Goal: Task Accomplishment & Management: Use online tool/utility

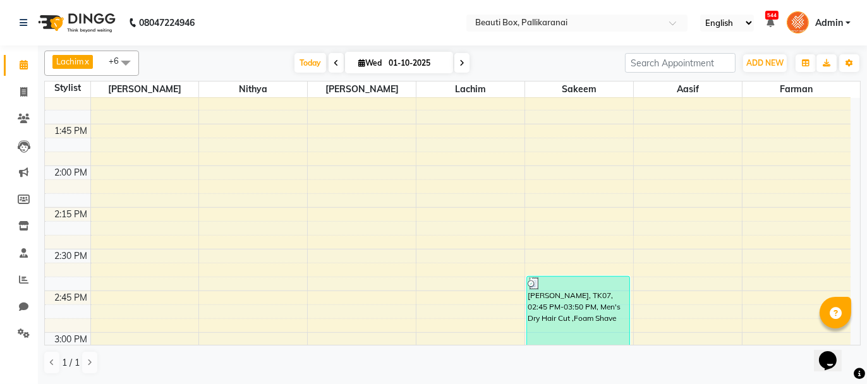
scroll to position [1137, 0]
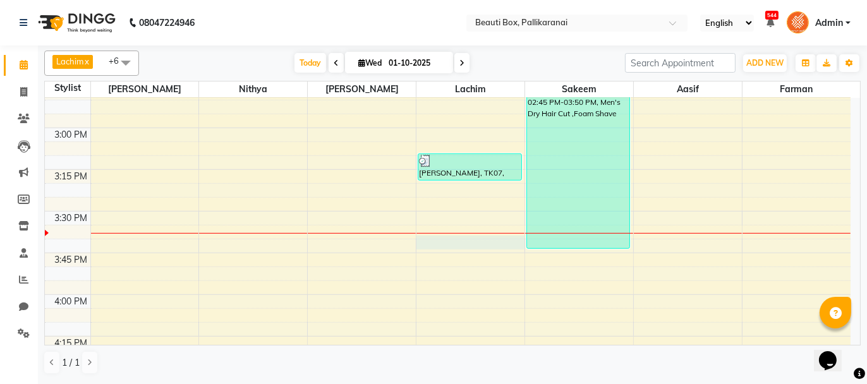
click at [450, 236] on div "8:00 AM 8:15 AM 8:30 AM 8:45 AM 9:00 AM 9:15 AM 9:30 AM 9:45 AM 10:00 AM 10:15 …" at bounding box center [447, 128] width 805 height 2334
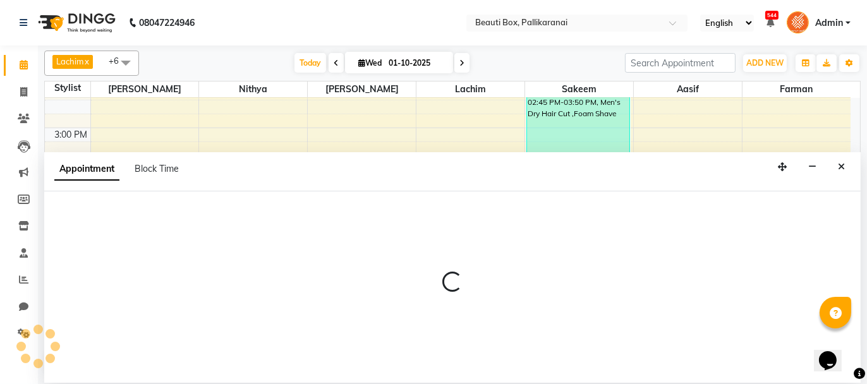
select select "9763"
select select "945"
select select "tentative"
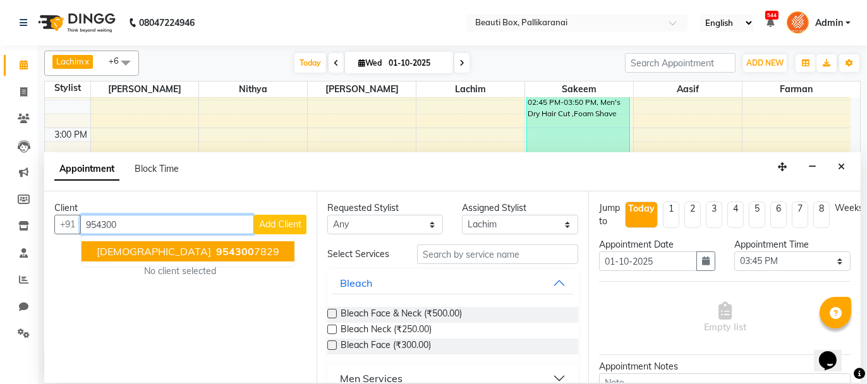
click at [216, 248] on span "954300" at bounding box center [235, 251] width 38 height 13
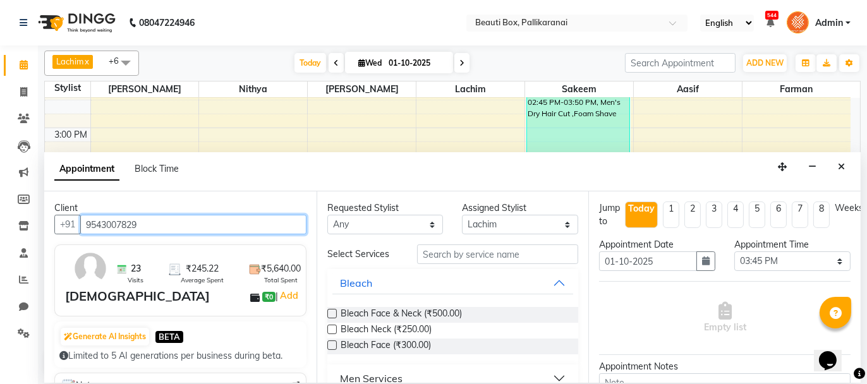
type input "9543007829"
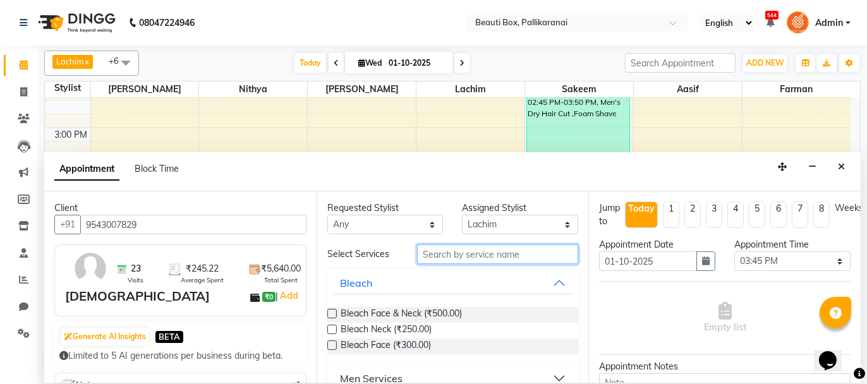
click at [491, 252] on input "text" at bounding box center [497, 254] width 161 height 20
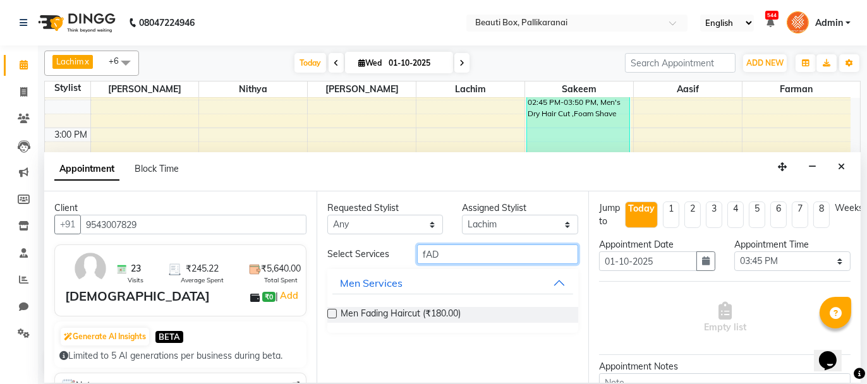
type input "fAD"
click at [330, 313] on label at bounding box center [331, 313] width 9 height 9
click at [330, 313] on input "checkbox" at bounding box center [331, 315] width 8 height 8
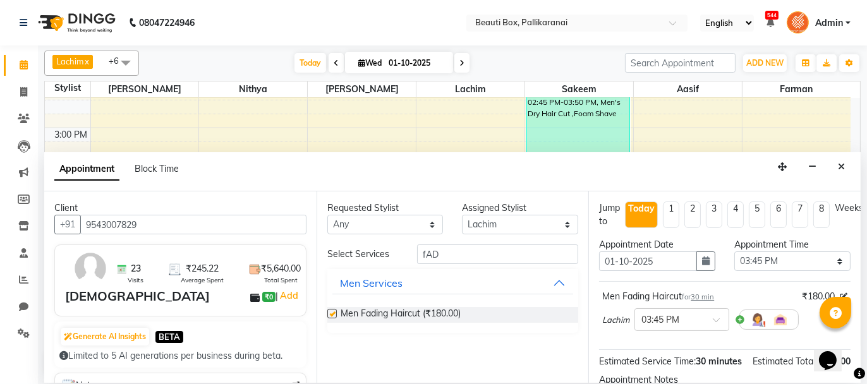
checkbox input "false"
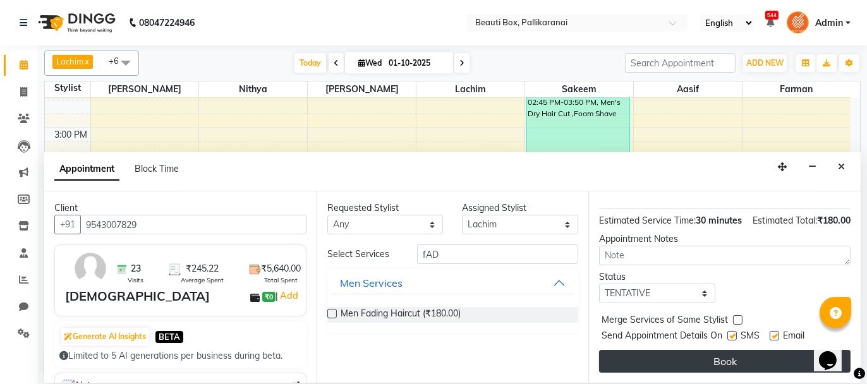
click at [774, 362] on button "Book" at bounding box center [724, 361] width 251 height 23
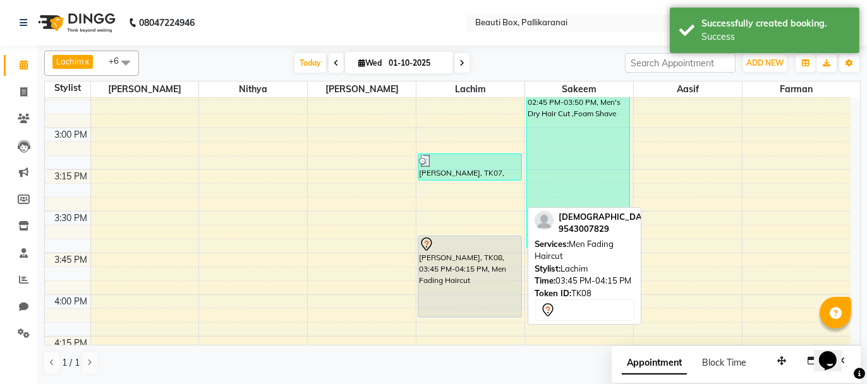
click at [491, 284] on div "[PERSON_NAME], TK08, 03:45 PM-04:15 PM, Men Fading Haircut" at bounding box center [469, 276] width 103 height 81
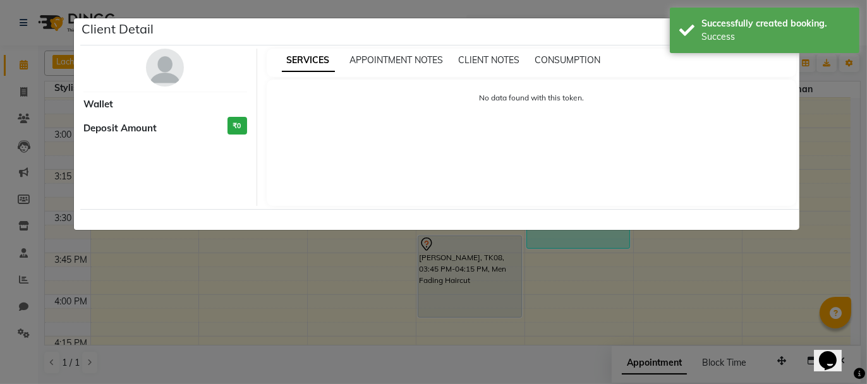
select select "7"
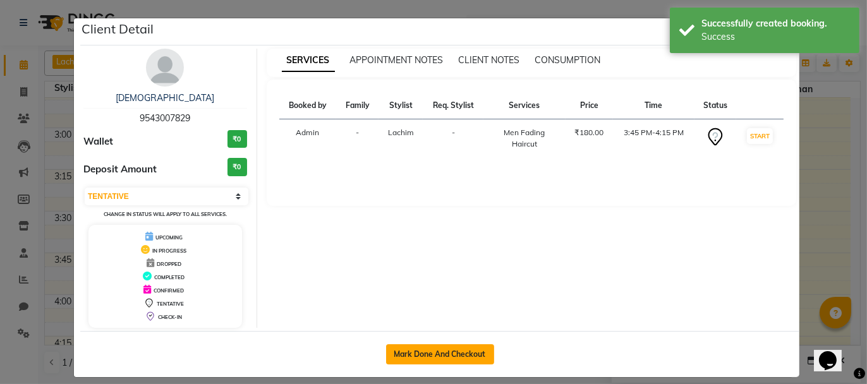
click at [436, 350] on button "Mark Done And Checkout" at bounding box center [440, 354] width 108 height 20
select select "service"
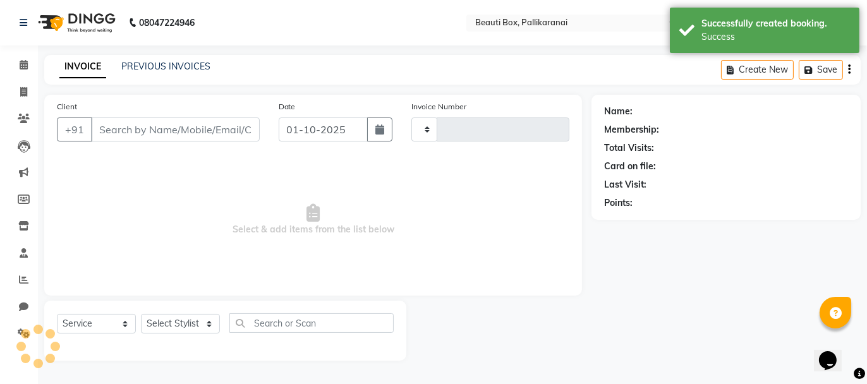
type input "2897"
select select "11"
type input "9543007829"
select select "9763"
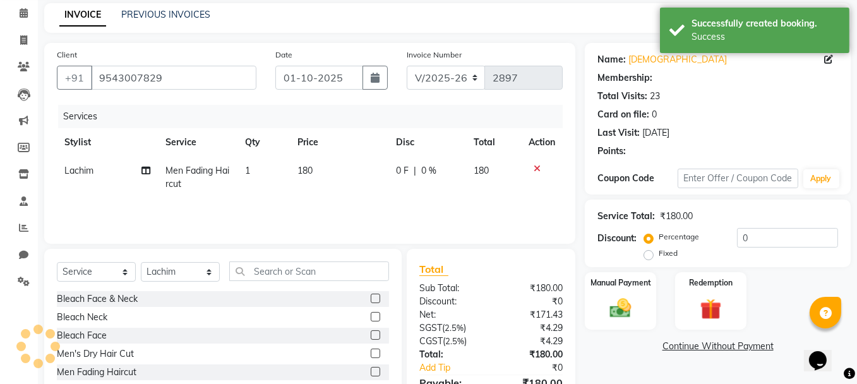
scroll to position [121, 0]
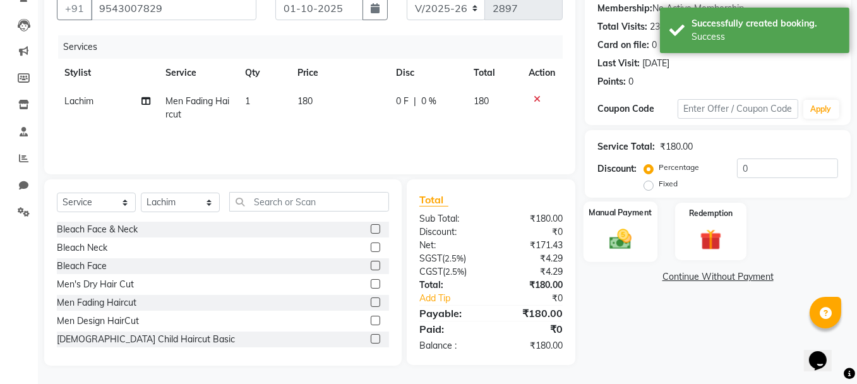
click at [630, 241] on img at bounding box center [621, 238] width 36 height 25
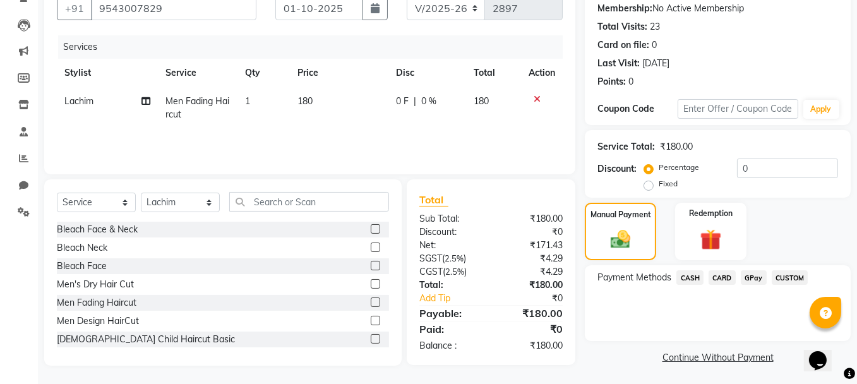
click at [685, 274] on span "CASH" at bounding box center [690, 277] width 27 height 15
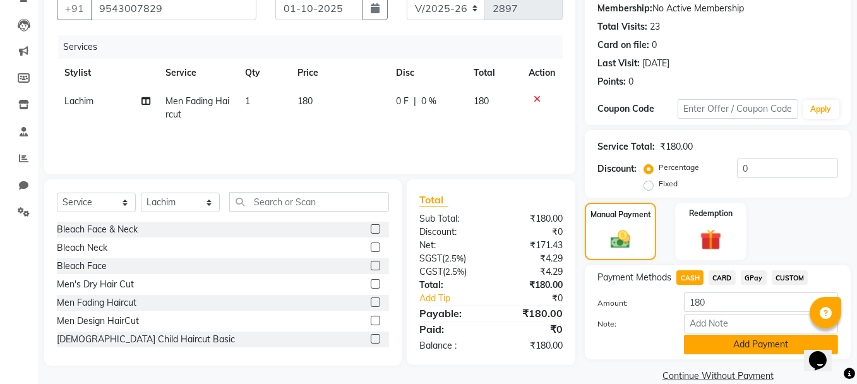
click at [731, 342] on button "Add Payment" at bounding box center [761, 345] width 154 height 20
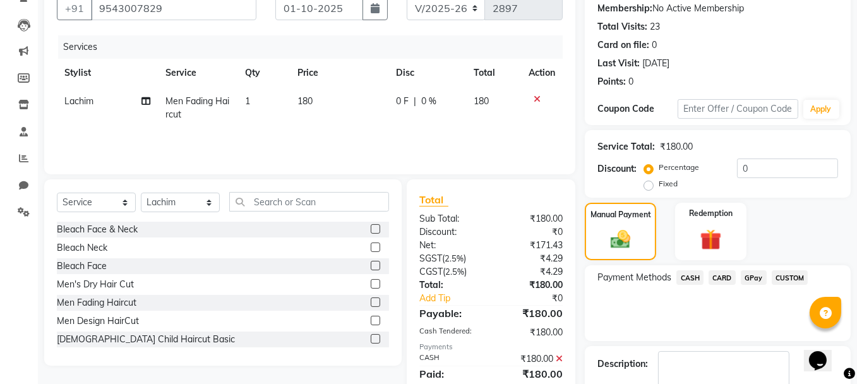
scroll to position [193, 0]
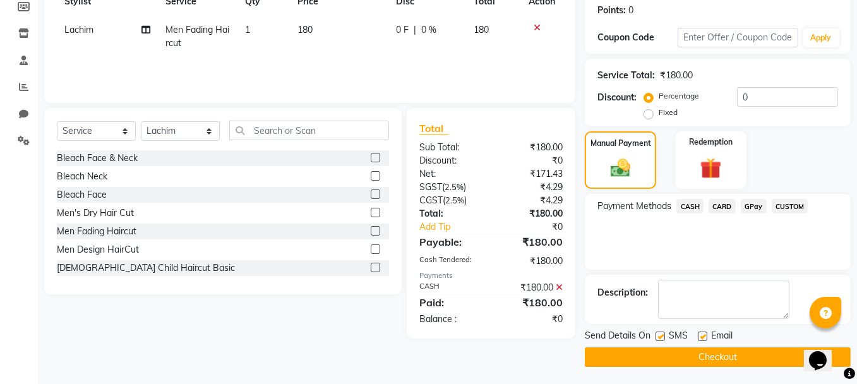
click at [740, 351] on button "Checkout" at bounding box center [718, 357] width 266 height 20
